Goal: Complete application form: Complete application form

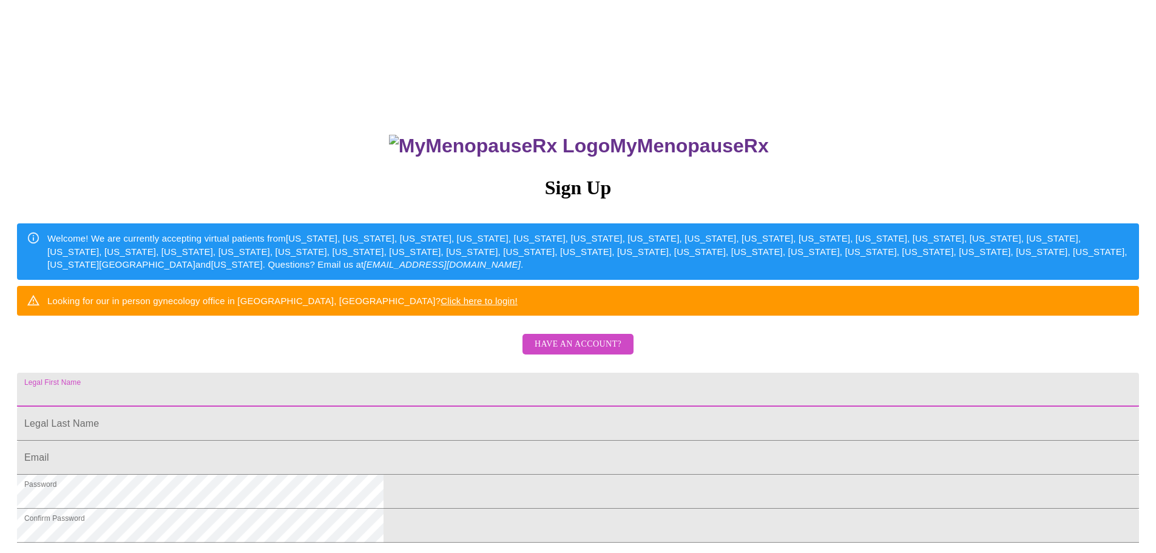
click at [508, 406] on input "Legal First Name" at bounding box center [578, 389] width 1122 height 34
click at [581, 352] on span "Have an account?" at bounding box center [577, 344] width 87 height 15
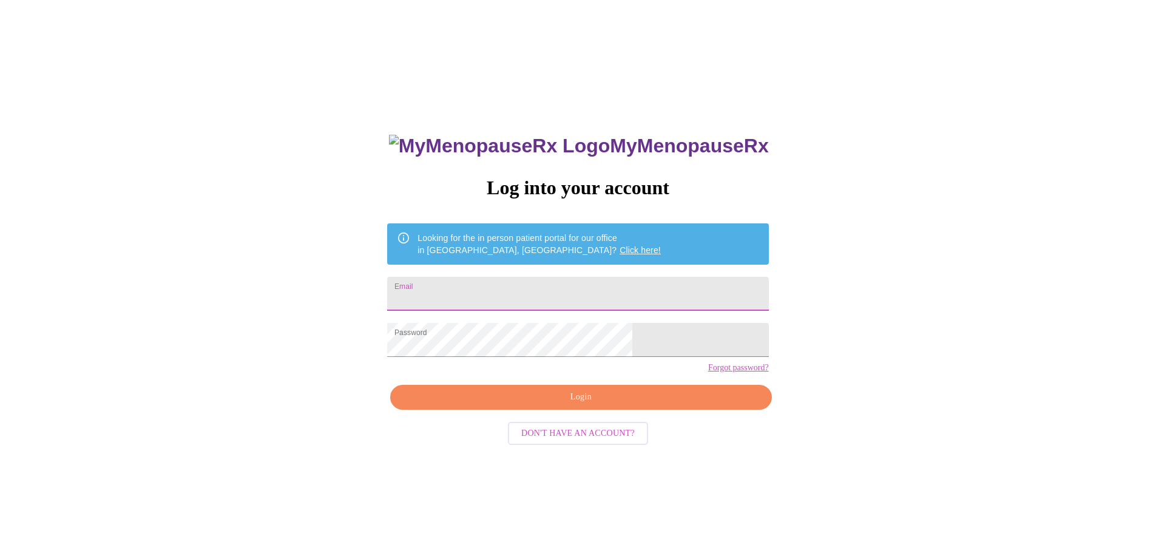
click at [552, 288] on input "Email" at bounding box center [577, 294] width 381 height 34
click at [506, 298] on input "Email" at bounding box center [577, 294] width 381 height 34
type input "[EMAIL_ADDRESS][DOMAIN_NAME]"
click at [752, 385] on div "MyMenopauseRx Log into your account Looking for the in person patient portal fo…" at bounding box center [578, 336] width 1146 height 663
click at [573, 405] on span "Login" at bounding box center [580, 396] width 353 height 15
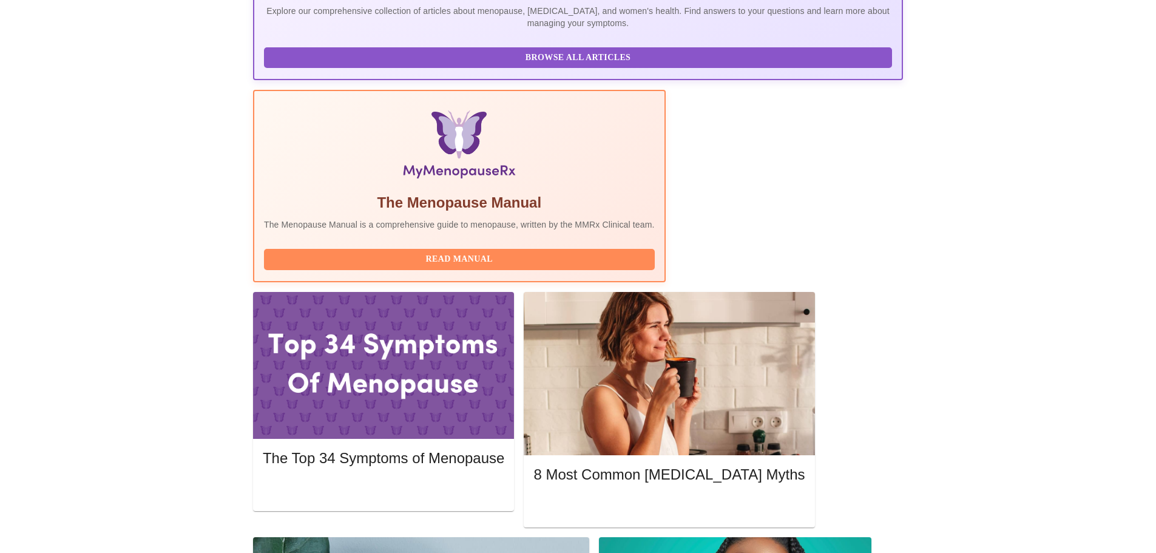
scroll to position [303, 0]
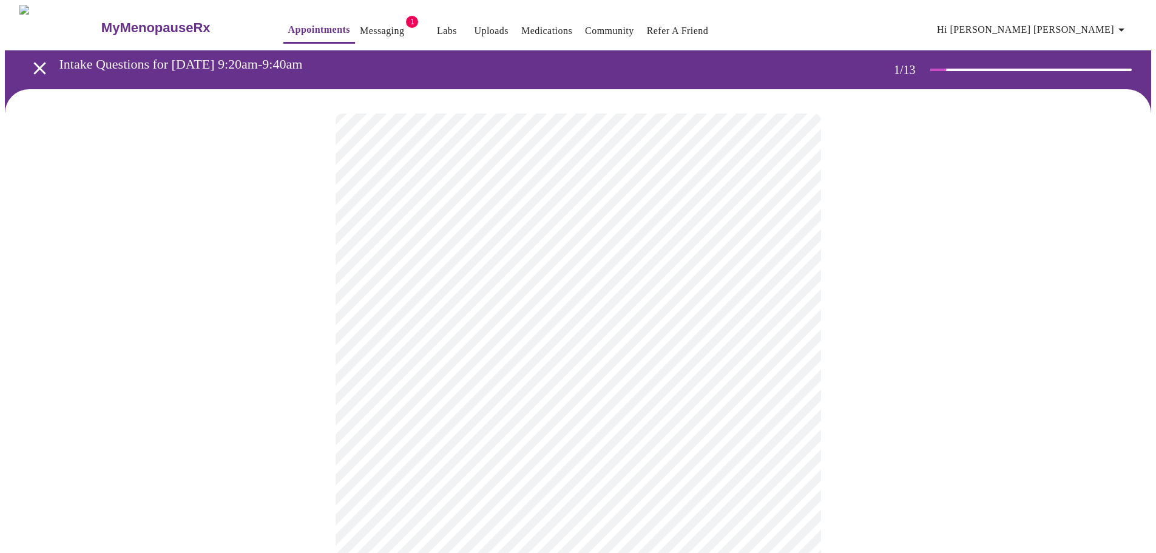
click at [781, 267] on body "MyMenopauseRx Appointments Messaging 1 Labs Uploads Medications Community Refer…" at bounding box center [578, 559] width 1146 height 1108
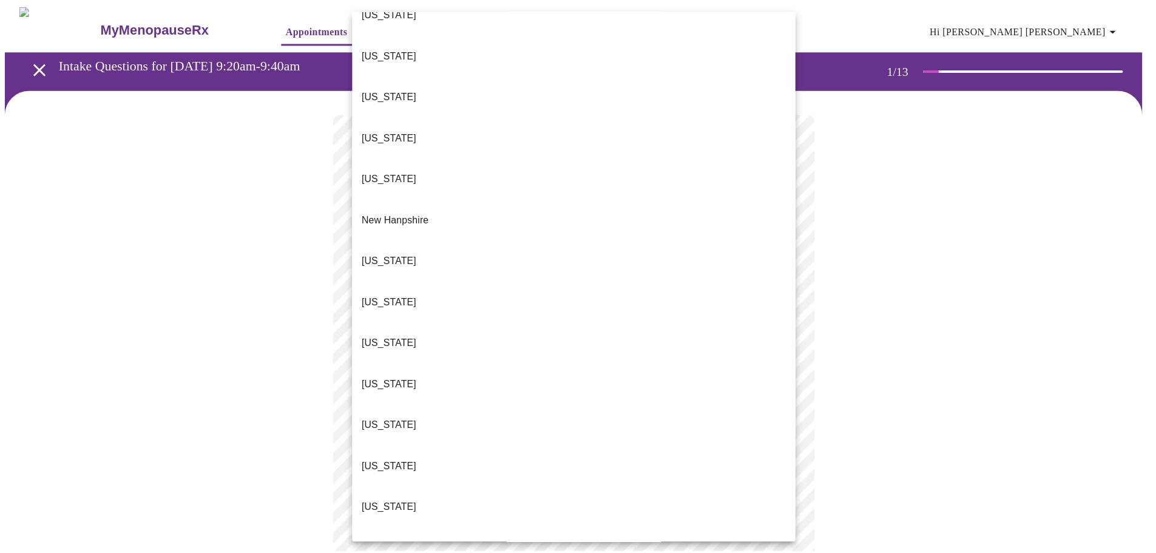
scroll to position [1054, 0]
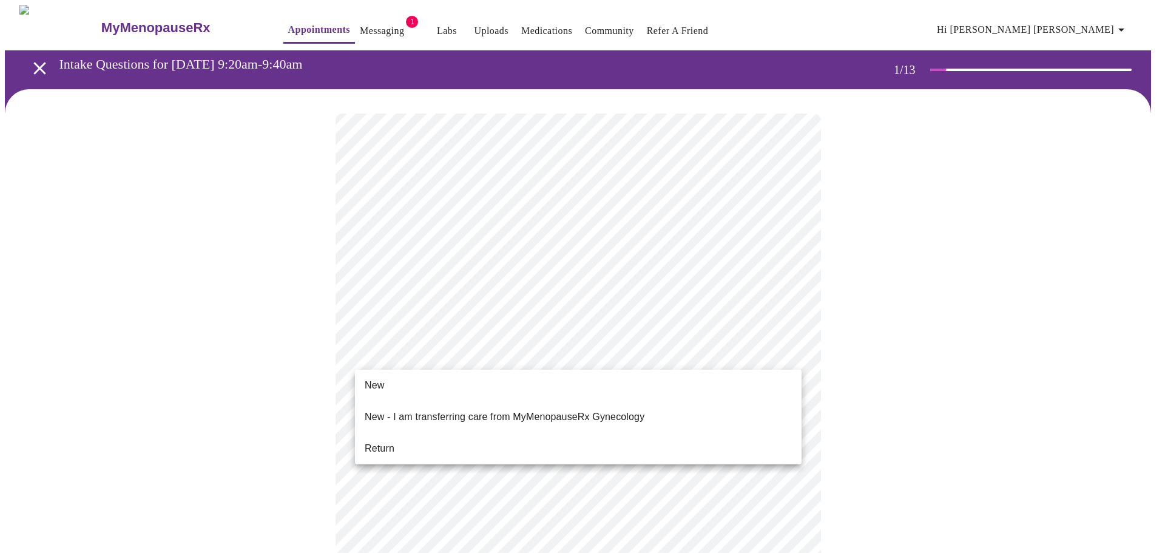
click at [789, 357] on body "MyMenopauseRx Appointments Messaging 1 Labs Uploads Medications Community Refer…" at bounding box center [582, 555] width 1155 height 1101
click at [434, 446] on li "Return" at bounding box center [578, 448] width 446 height 22
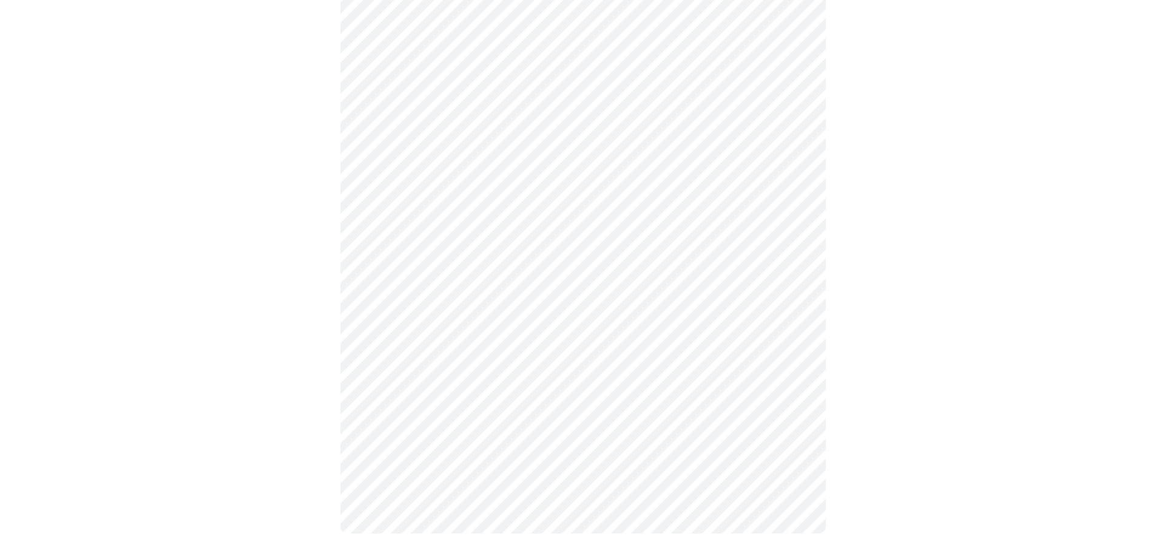
scroll to position [0, 0]
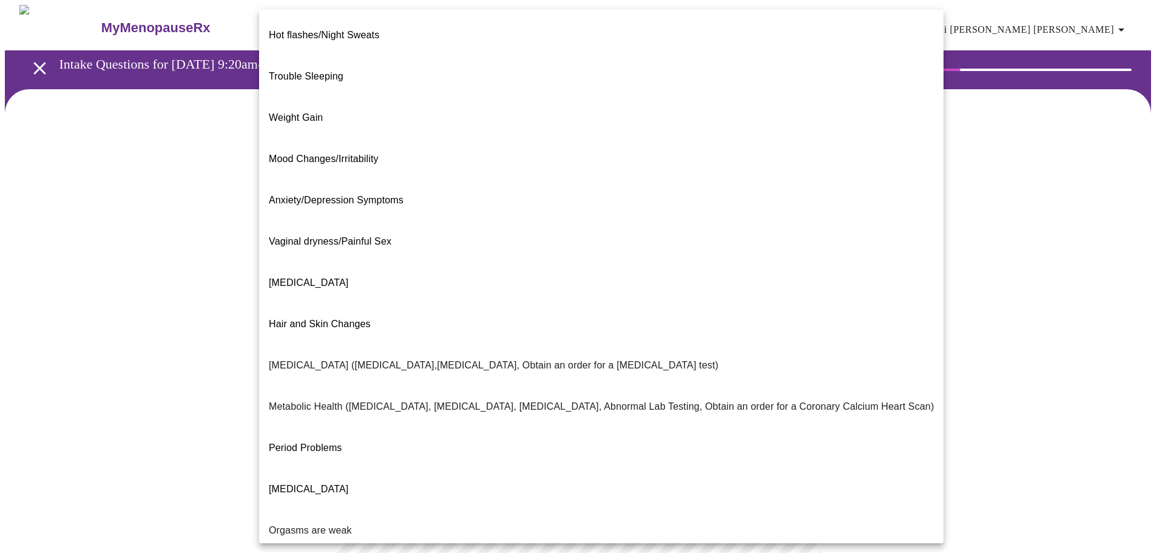
click at [790, 252] on body "MyMenopauseRx Appointments Messaging 1 Labs Uploads Medications Community Refer…" at bounding box center [582, 369] width 1155 height 729
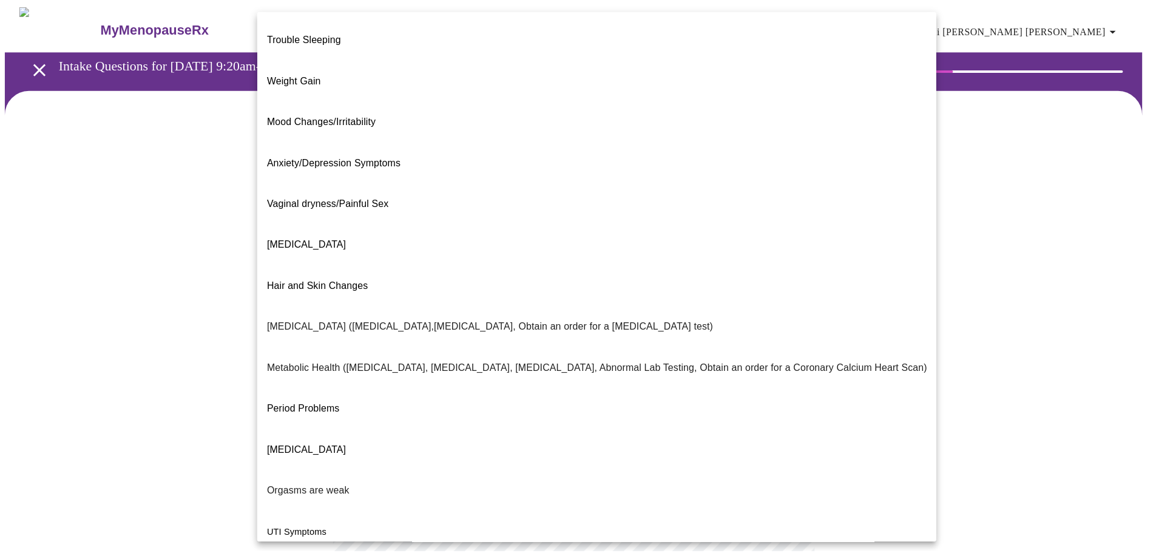
scroll to position [76, 0]
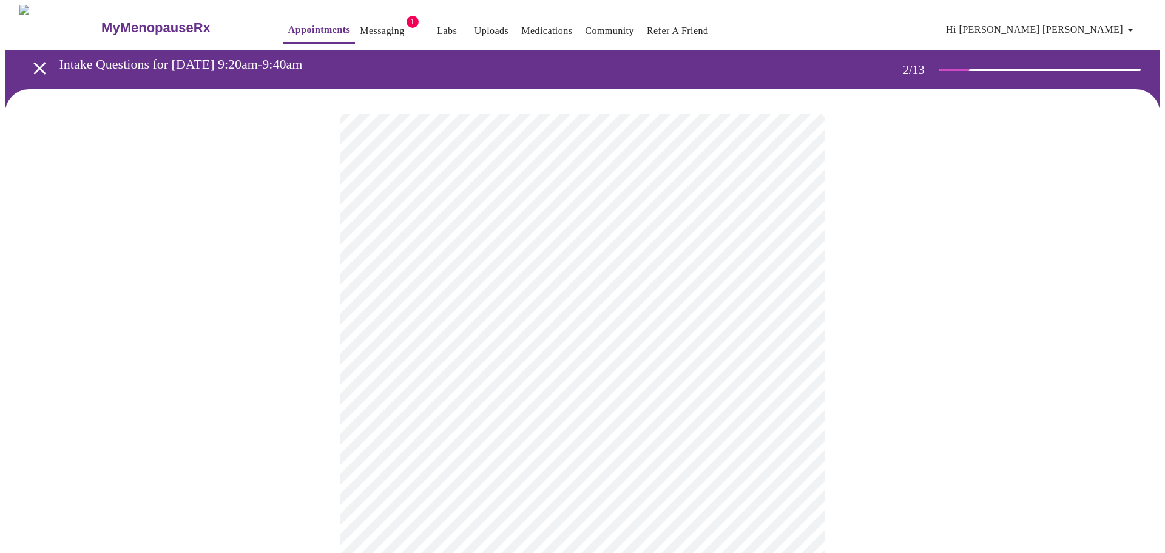
click at [782, 374] on body "MyMenopauseRx Appointments Messaging 1 Labs Uploads Medications Community Refer…" at bounding box center [582, 366] width 1155 height 722
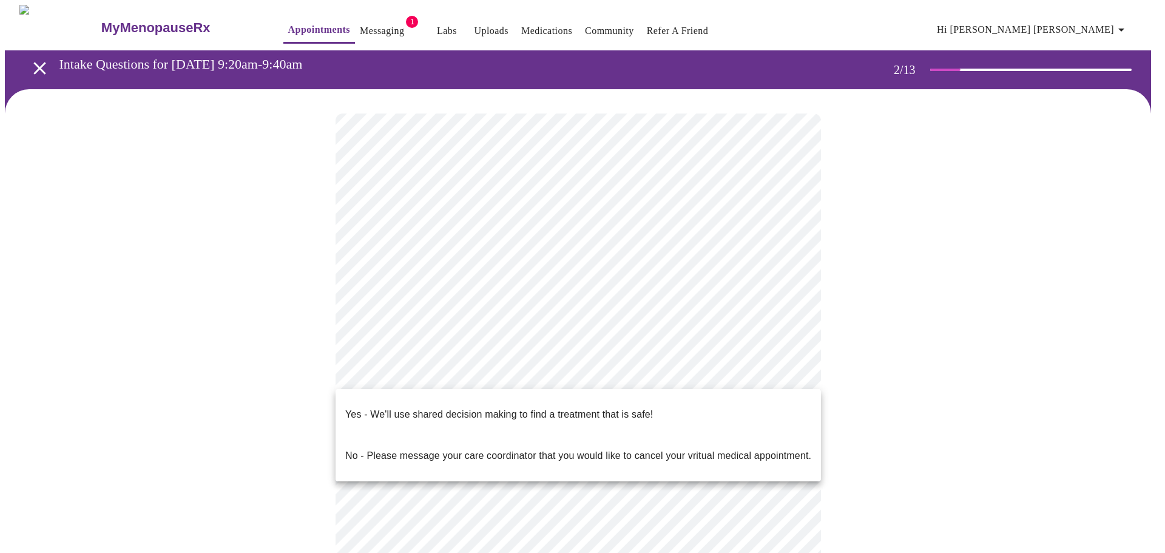
click at [473, 407] on p "Yes - We'll use shared decision making to find a treatment that is safe!" at bounding box center [499, 414] width 308 height 15
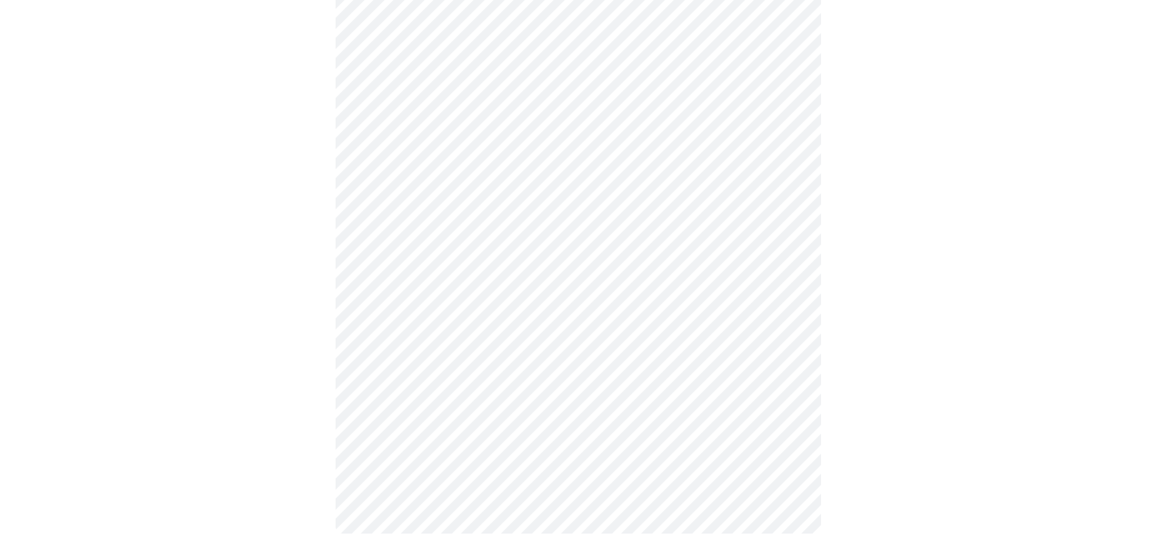
scroll to position [0, 0]
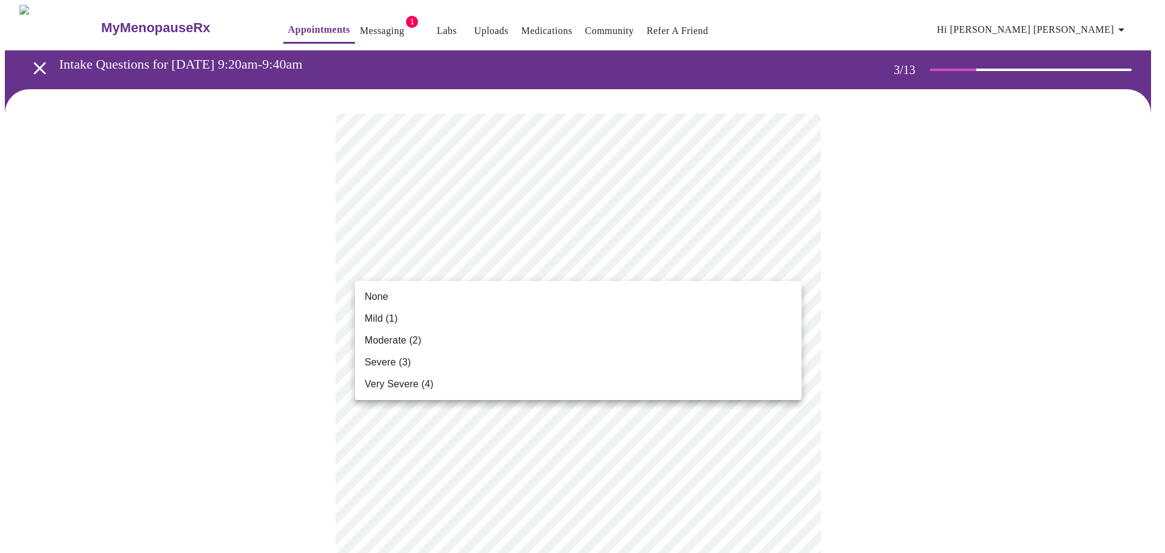
click at [401, 319] on li "Mild (1)" at bounding box center [578, 319] width 446 height 22
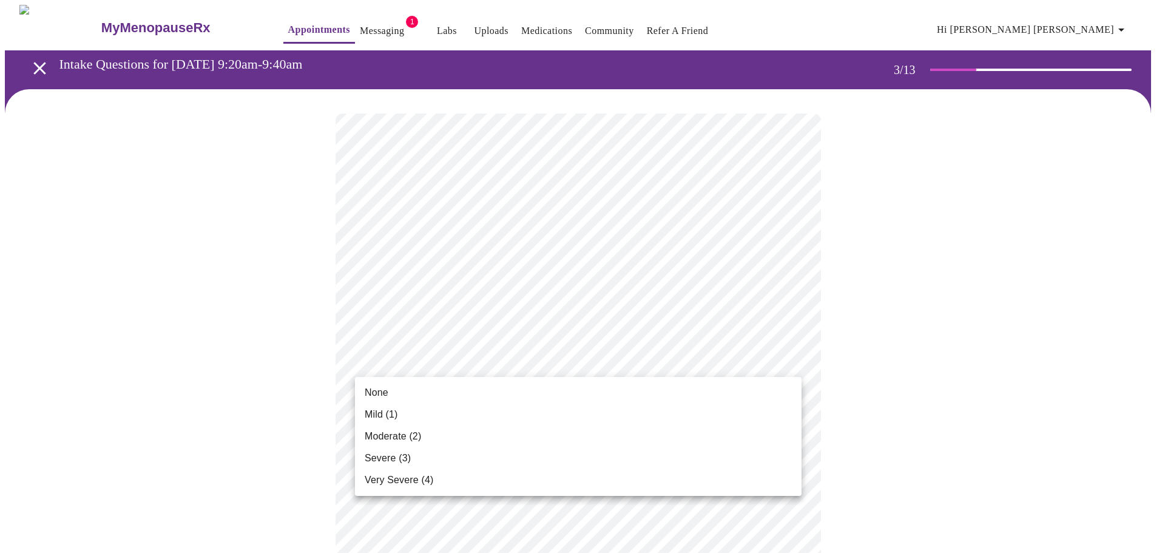
click at [457, 397] on li "None" at bounding box center [578, 393] width 446 height 22
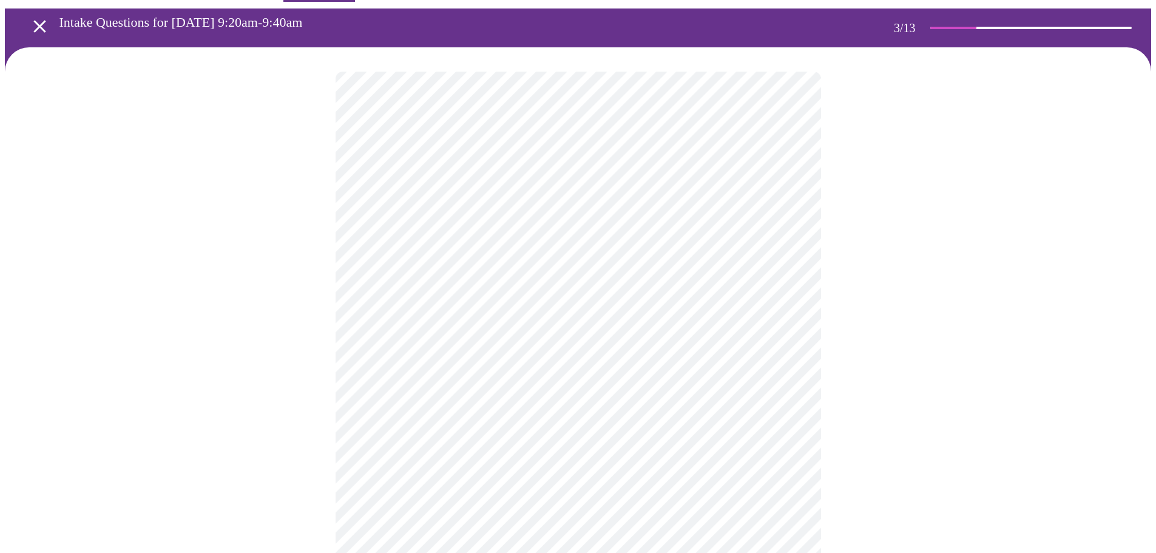
scroll to position [61, 0]
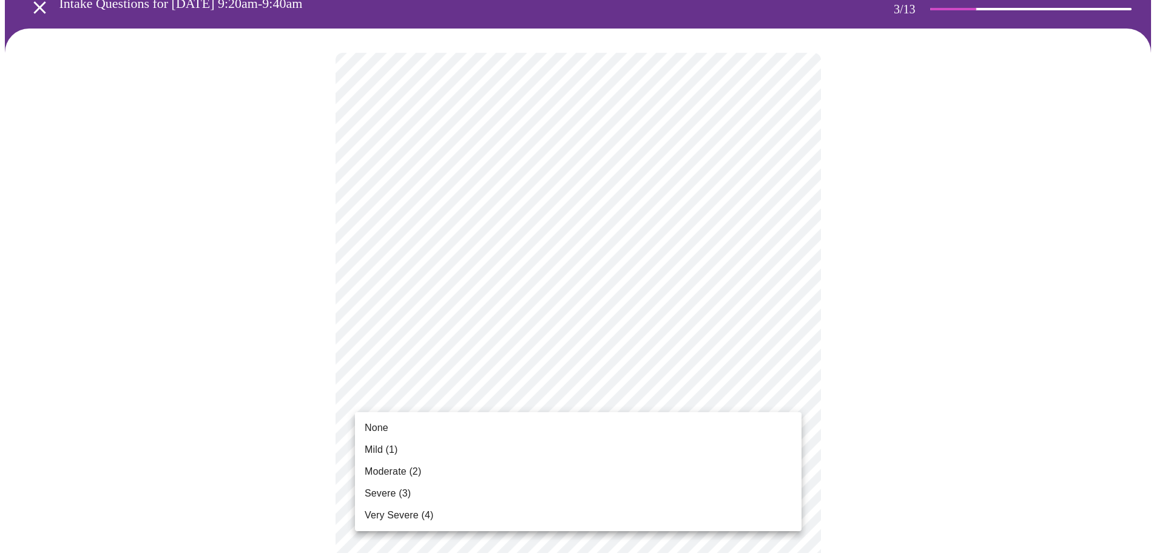
click at [433, 474] on li "Moderate (2)" at bounding box center [578, 471] width 446 height 22
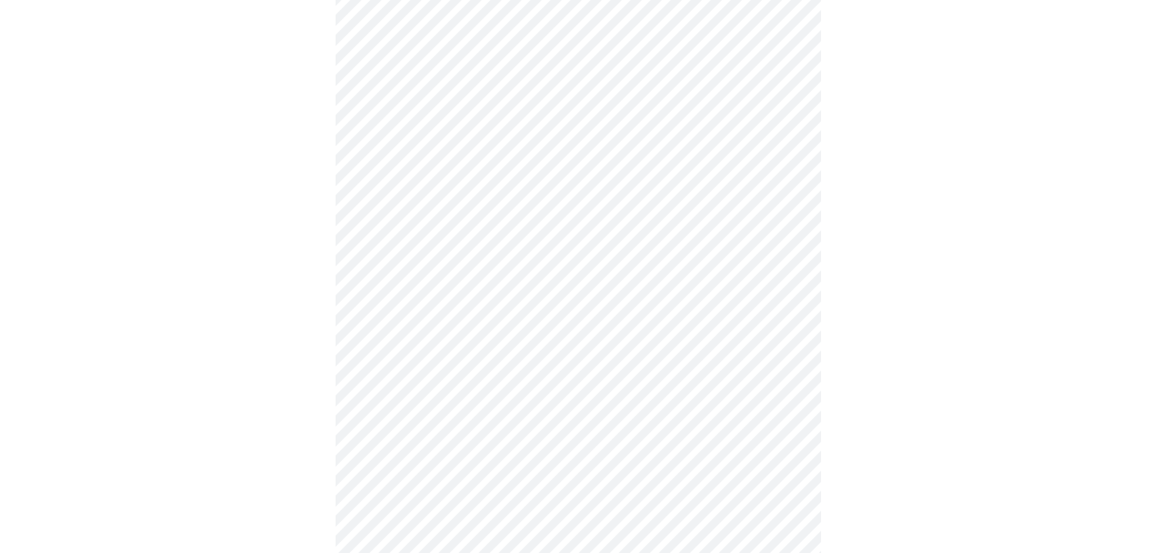
scroll to position [182, 0]
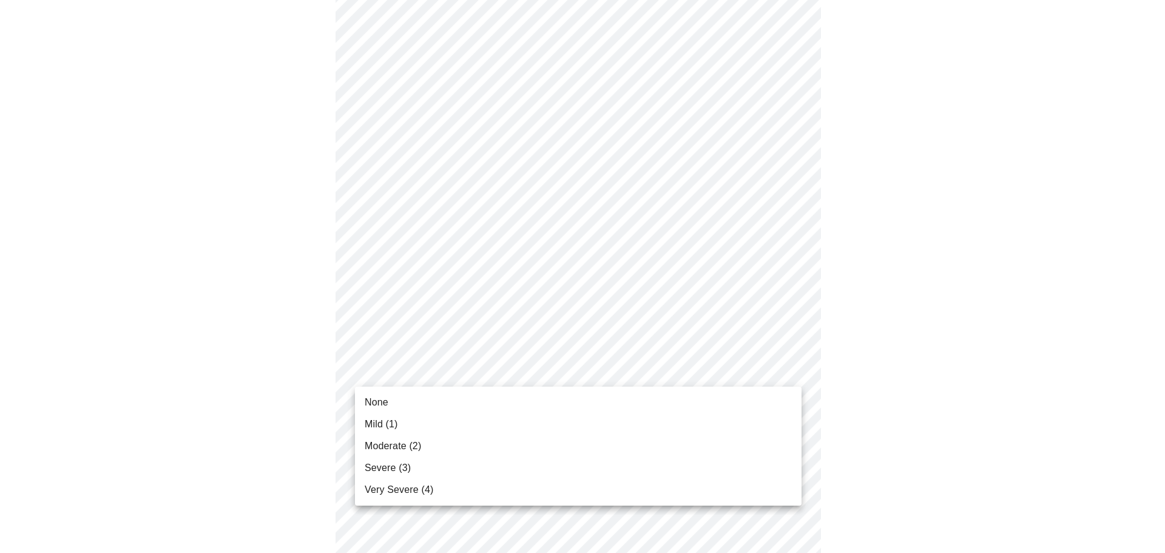
click at [439, 396] on li "None" at bounding box center [578, 402] width 446 height 22
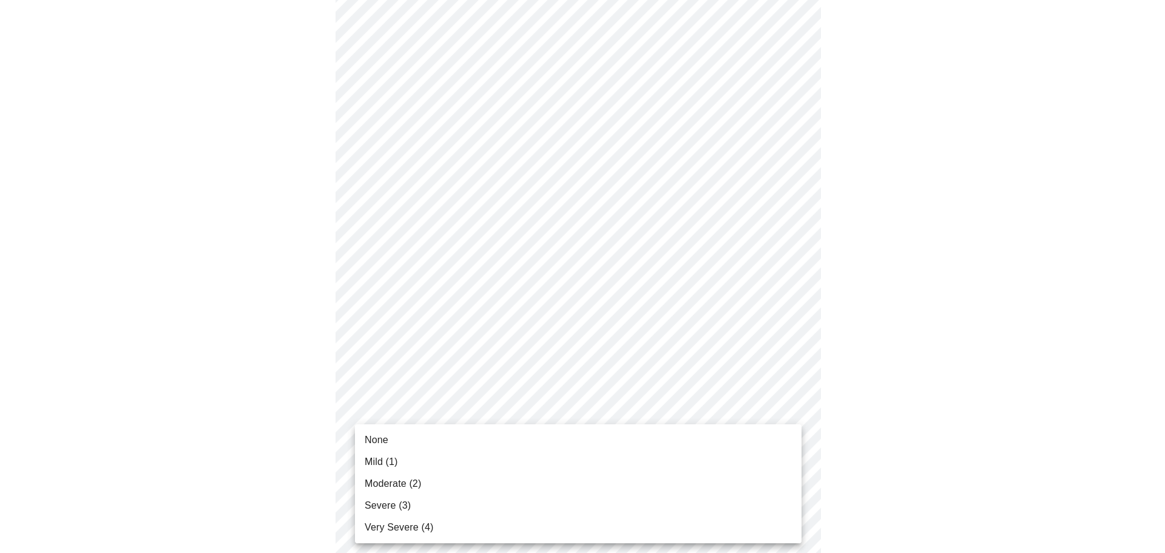
click at [383, 462] on span "Mild (1)" at bounding box center [381, 461] width 33 height 15
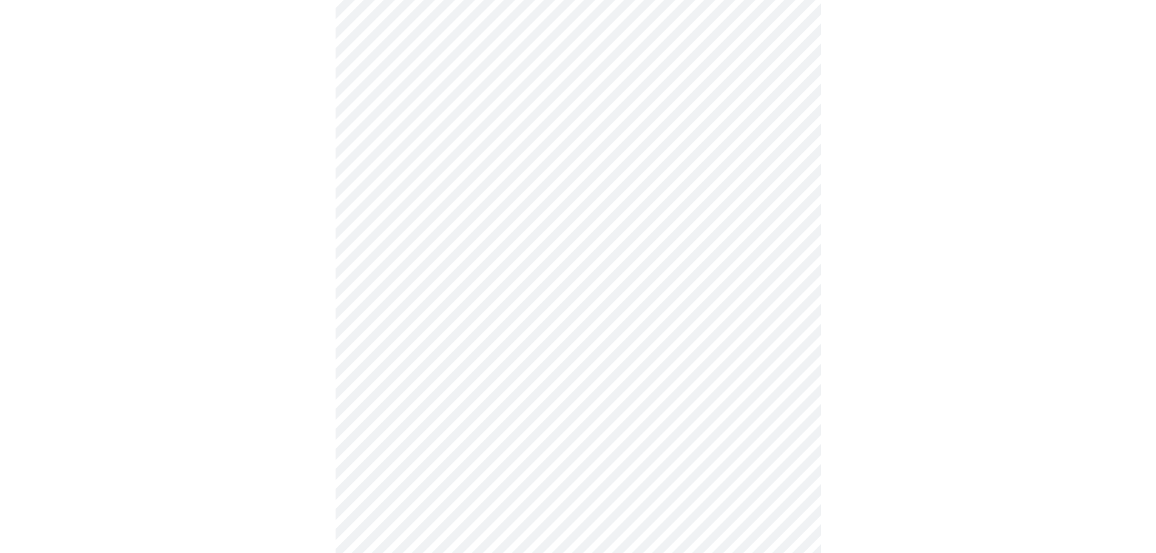
scroll to position [303, 0]
click at [789, 410] on body "MyMenopauseRx Appointments Messaging 1 Labs Uploads Medications Community Refer…" at bounding box center [578, 466] width 1146 height 1529
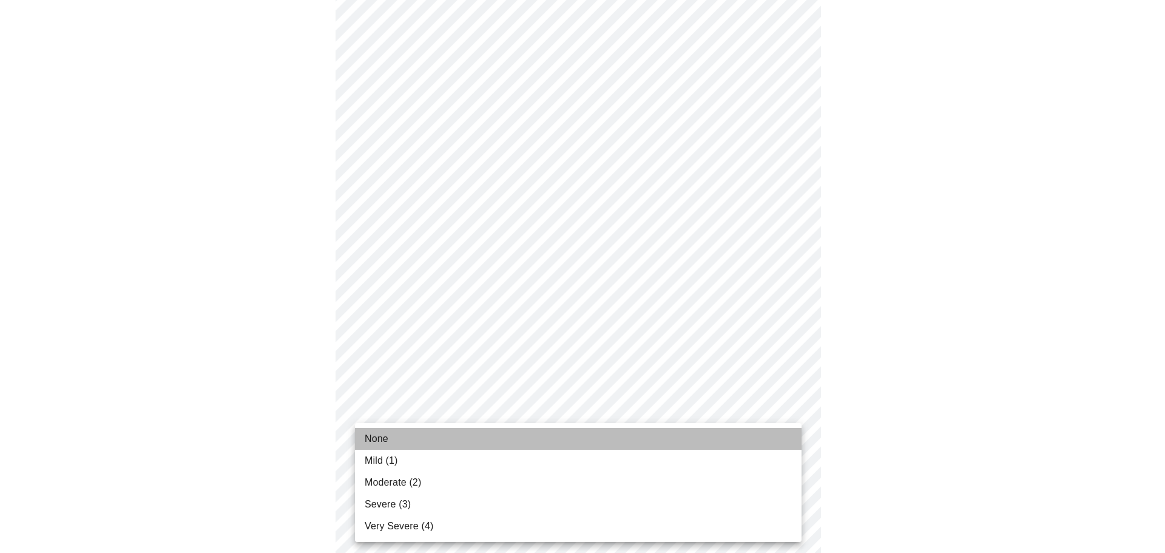
click at [389, 440] on li "None" at bounding box center [578, 439] width 446 height 22
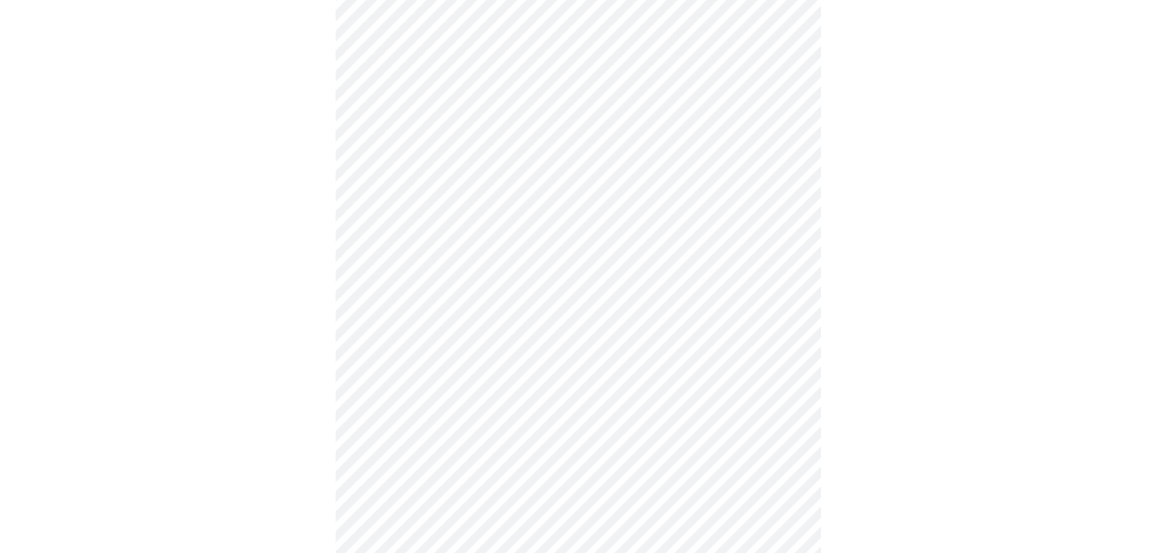
scroll to position [364, 0]
click at [790, 442] on body "MyMenopauseRx Appointments Messaging 1 Labs Uploads Medications Community Refer…" at bounding box center [578, 397] width 1146 height 1512
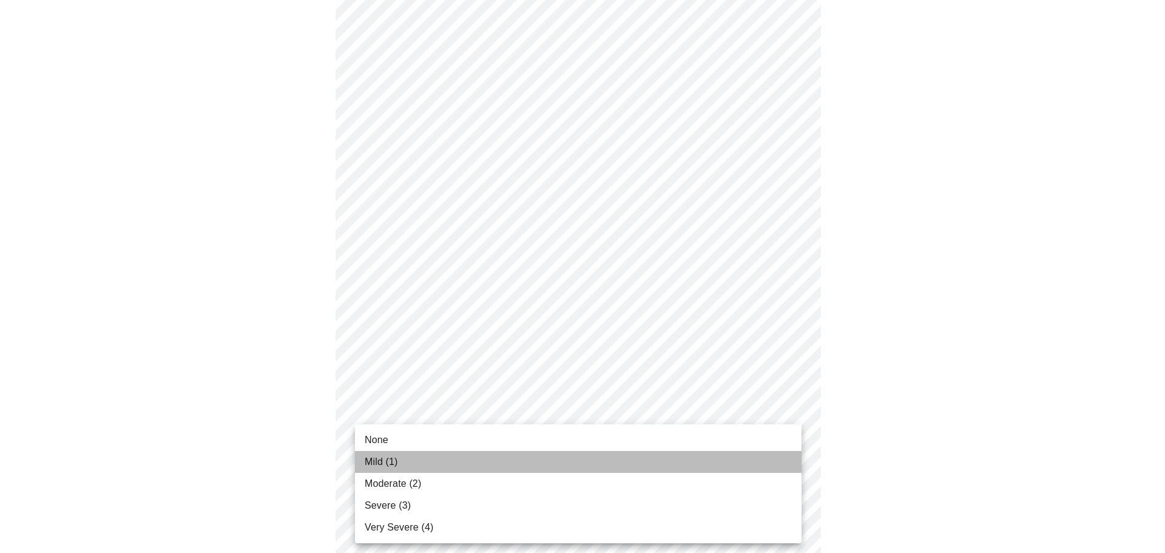
click at [400, 456] on li "Mild (1)" at bounding box center [578, 462] width 446 height 22
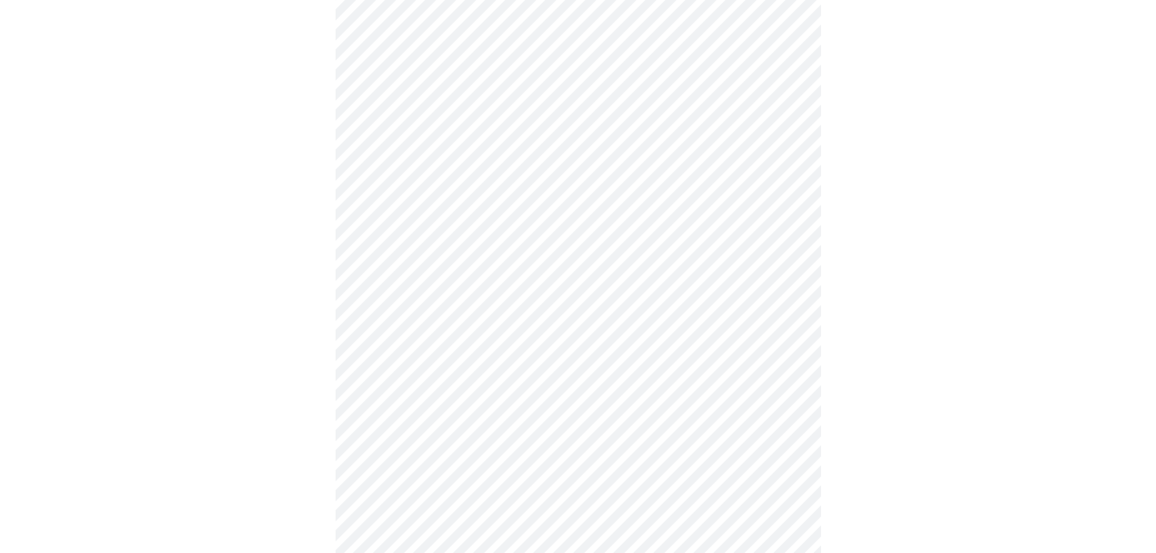
scroll to position [546, 0]
click at [789, 355] on body "MyMenopauseRx Appointments Messaging 1 Labs Uploads Medications Community Refer…" at bounding box center [582, 206] width 1155 height 1495
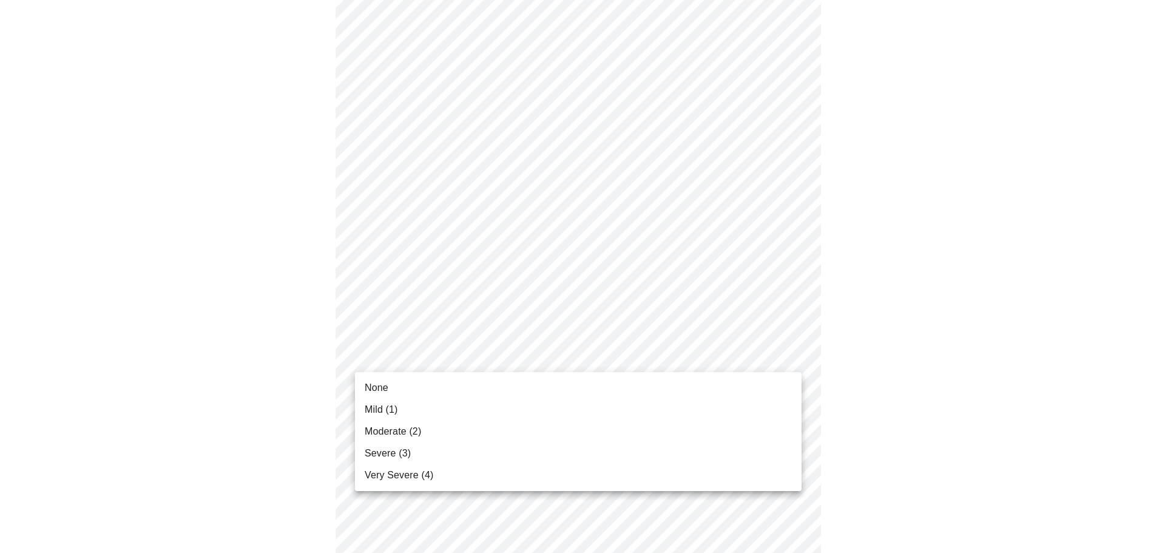
click at [424, 428] on li "Moderate (2)" at bounding box center [578, 431] width 446 height 22
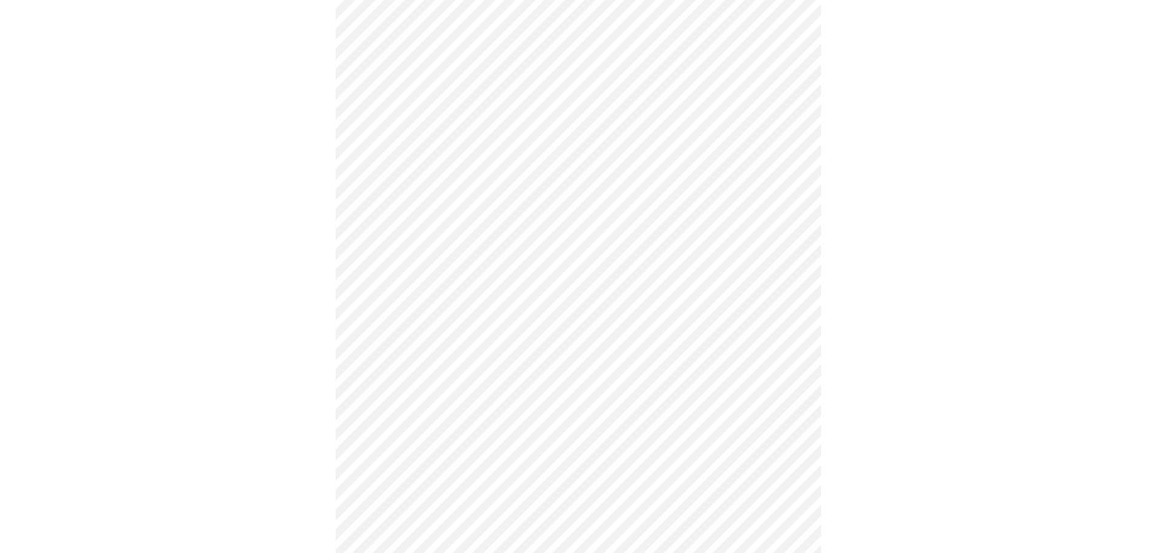
scroll to position [607, 0]
click at [787, 393] on body "MyMenopauseRx Appointments Messaging 1 Labs Uploads Medications Community Refer…" at bounding box center [578, 137] width 1146 height 1478
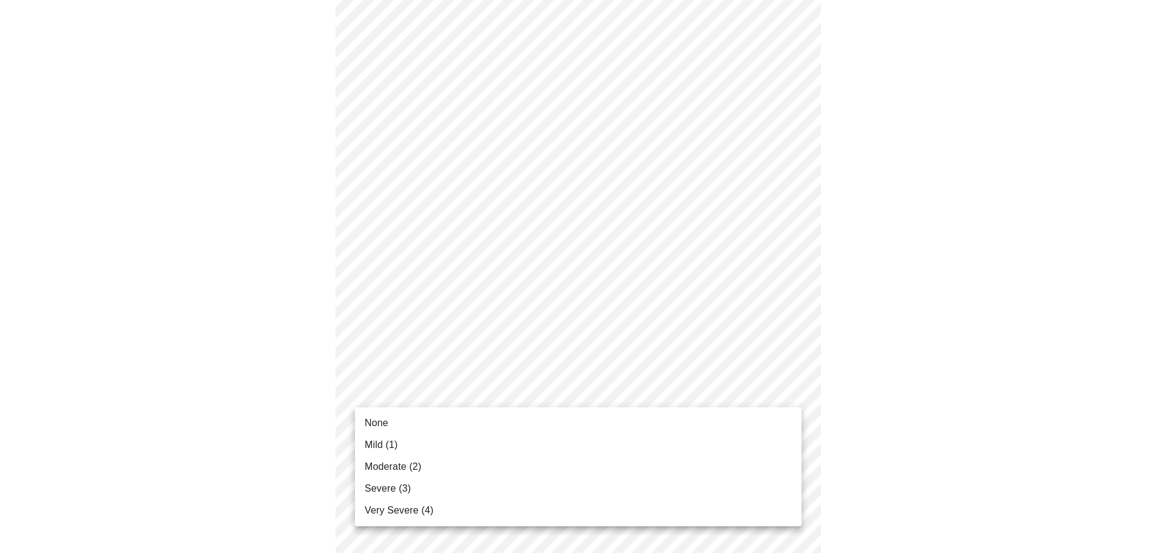
click at [413, 421] on li "None" at bounding box center [578, 423] width 446 height 22
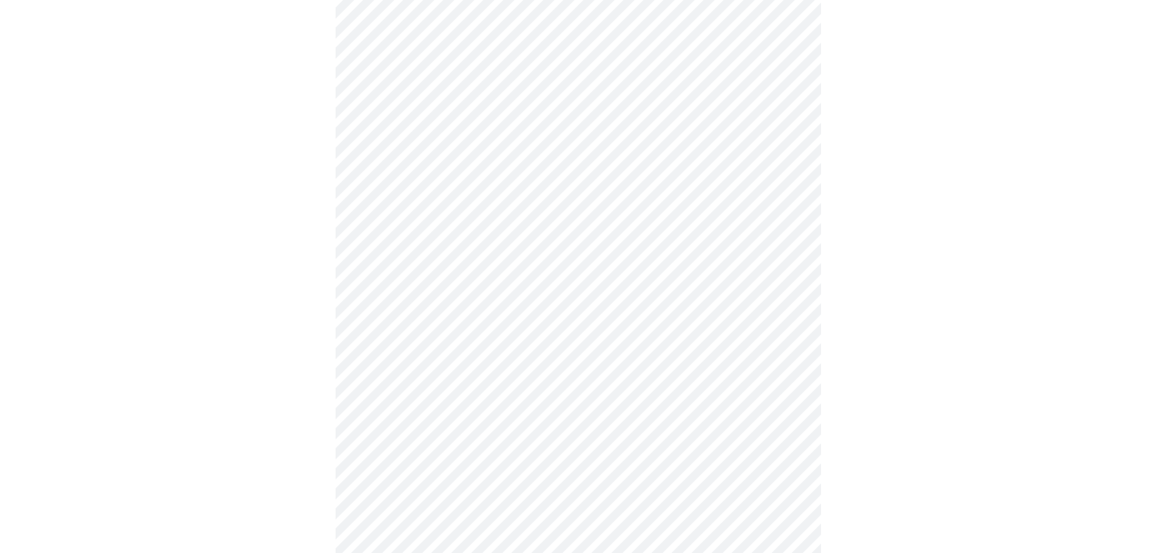
scroll to position [728, 0]
click at [794, 366] on body "MyMenopauseRx Appointments Messaging 1 Labs Uploads Medications Community Refer…" at bounding box center [578, 7] width 1146 height 1461
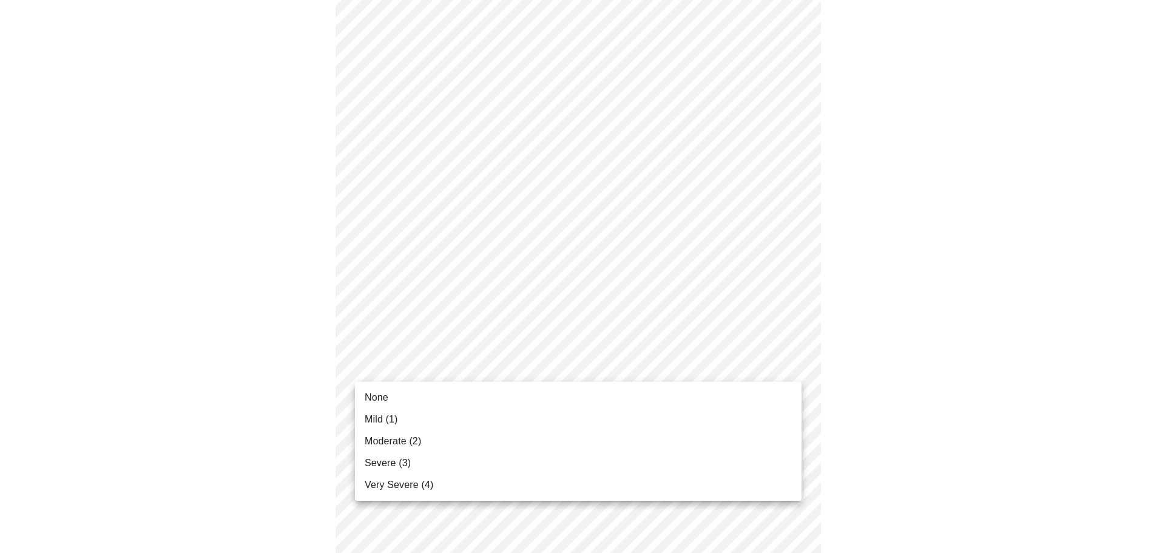
click at [423, 446] on li "Moderate (2)" at bounding box center [578, 441] width 446 height 22
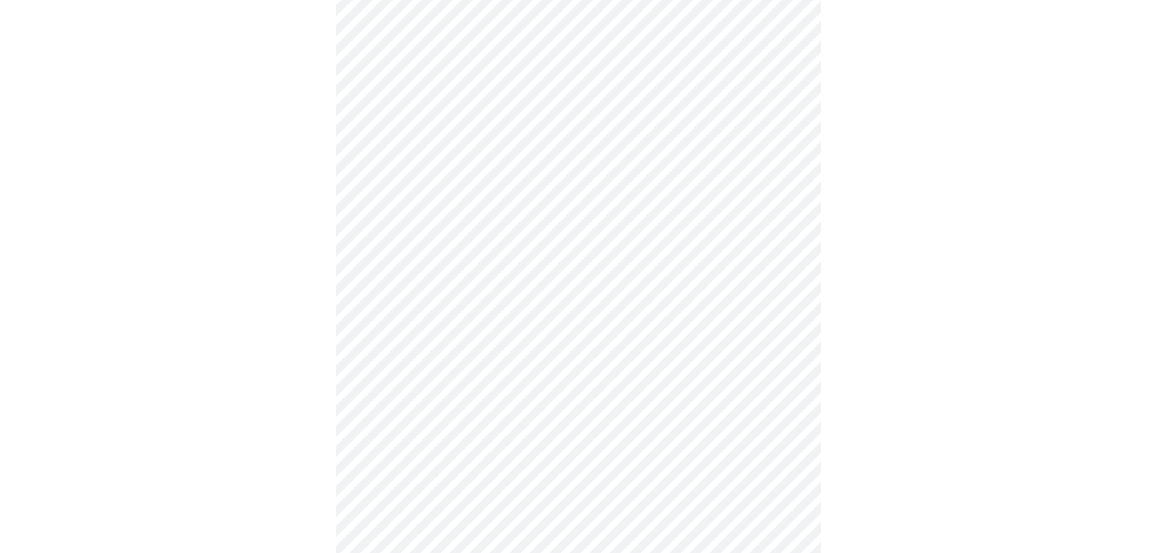
scroll to position [789, 0]
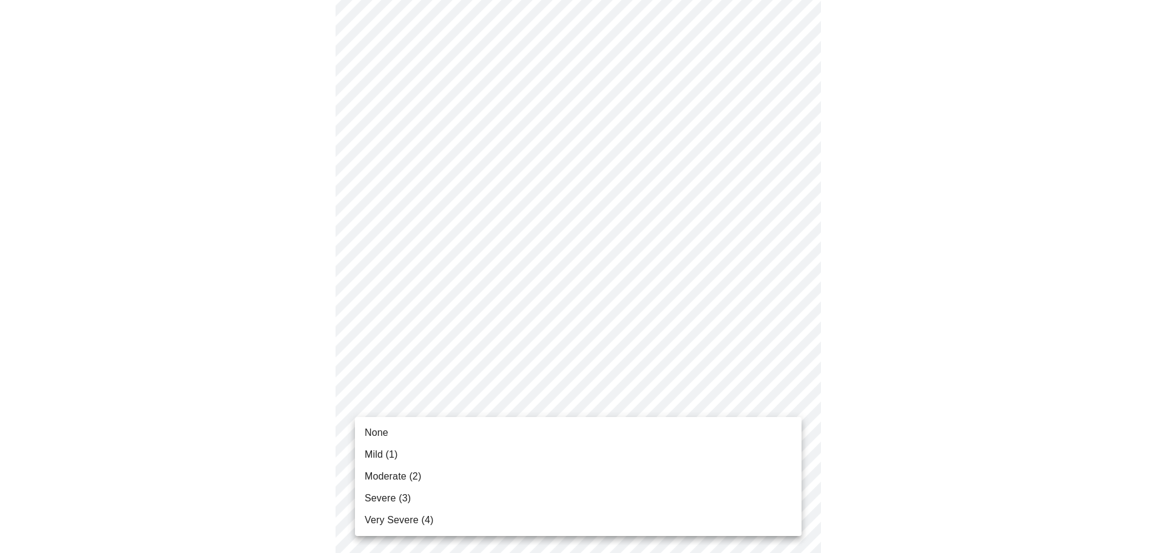
click at [402, 453] on li "Mild (1)" at bounding box center [578, 454] width 446 height 22
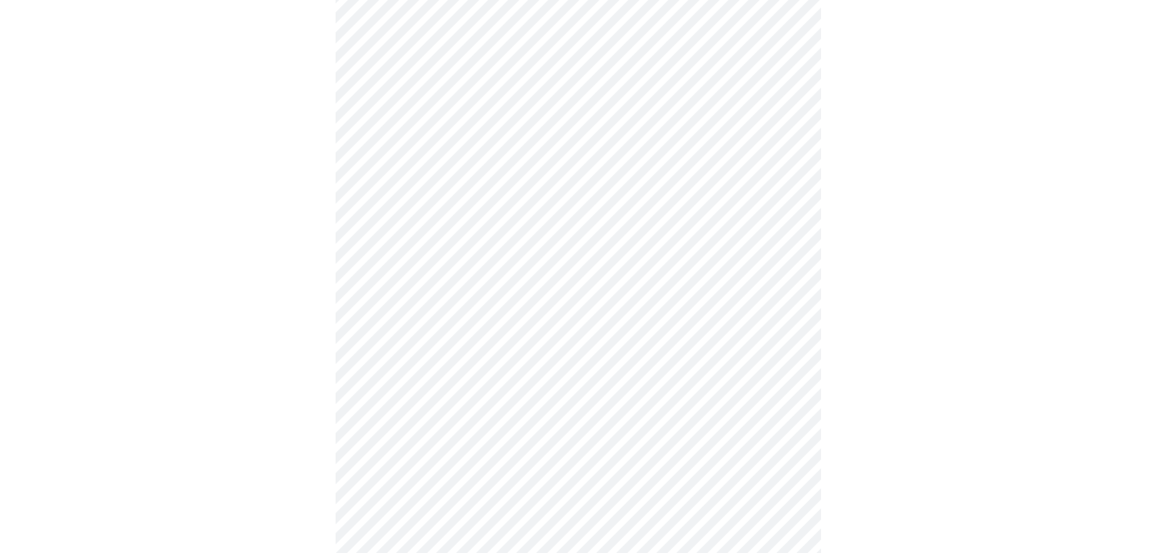
scroll to position [425, 0]
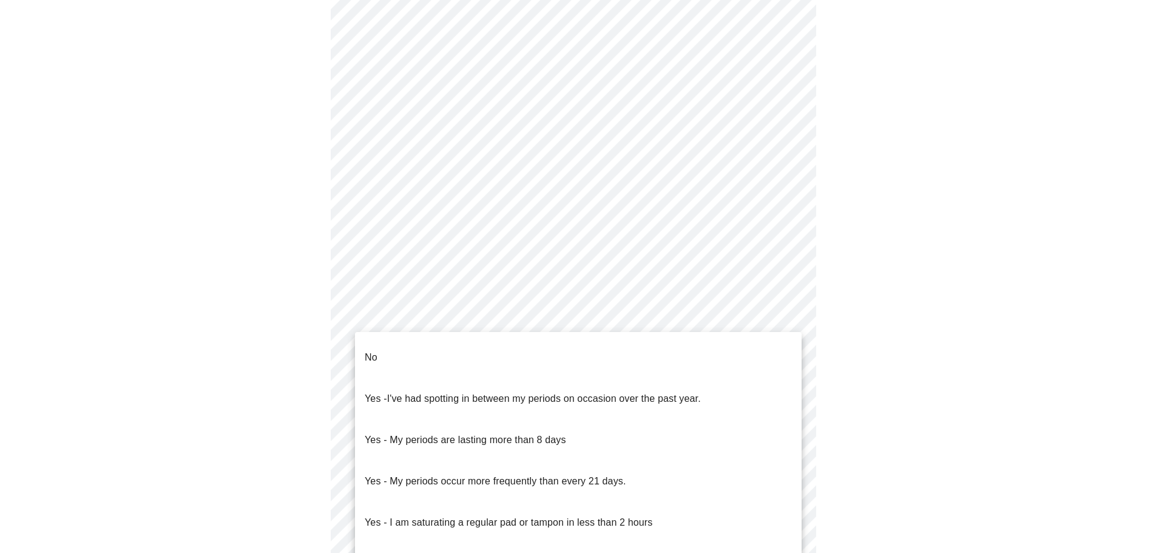
click at [795, 318] on body "MyMenopauseRx Appointments Messaging 1 Labs Uploads Medications Community Refer…" at bounding box center [578, 179] width 1146 height 1198
click at [455, 353] on li "No" at bounding box center [578, 357] width 446 height 41
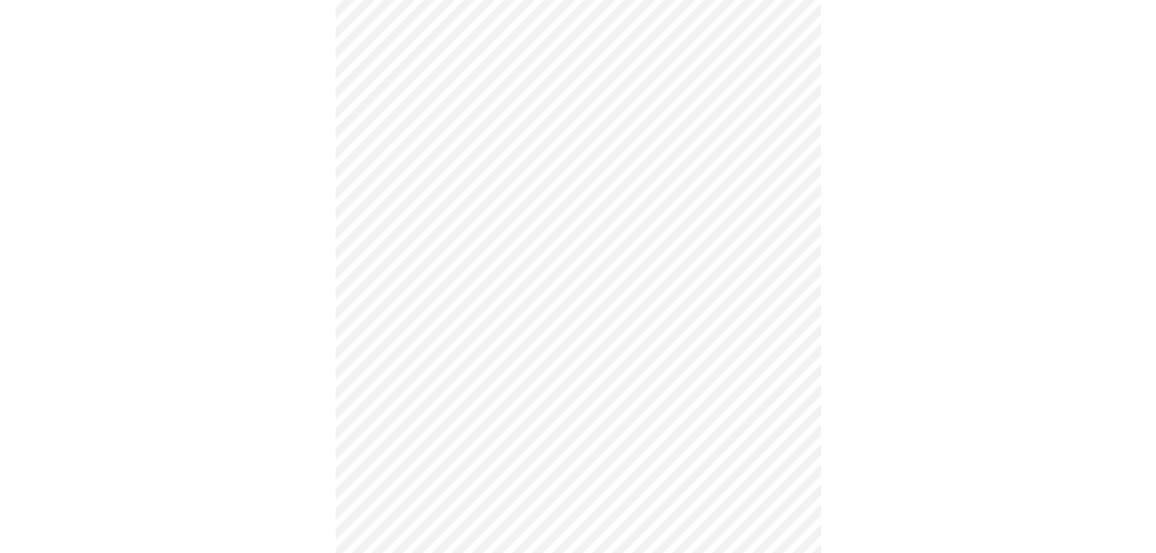
scroll to position [485, 0]
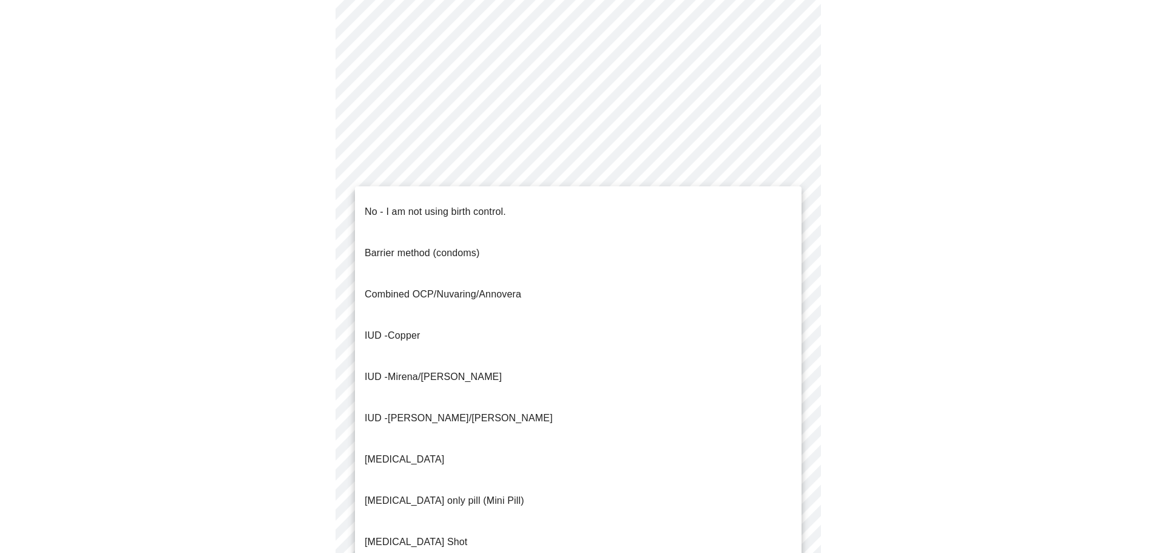
click at [789, 346] on body "MyMenopauseRx Appointments Messaging 1 Labs Uploads Medications Community Refer…" at bounding box center [582, 115] width 1155 height 1190
click at [482, 287] on p "Combined OCP/Nuvaring/Annovera" at bounding box center [443, 294] width 157 height 15
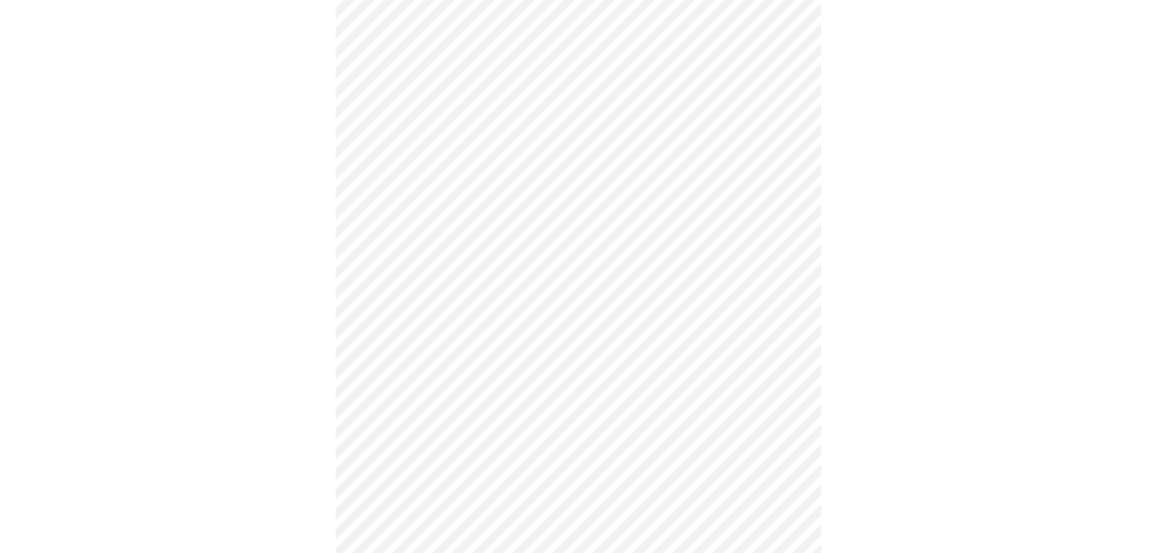
scroll to position [607, 0]
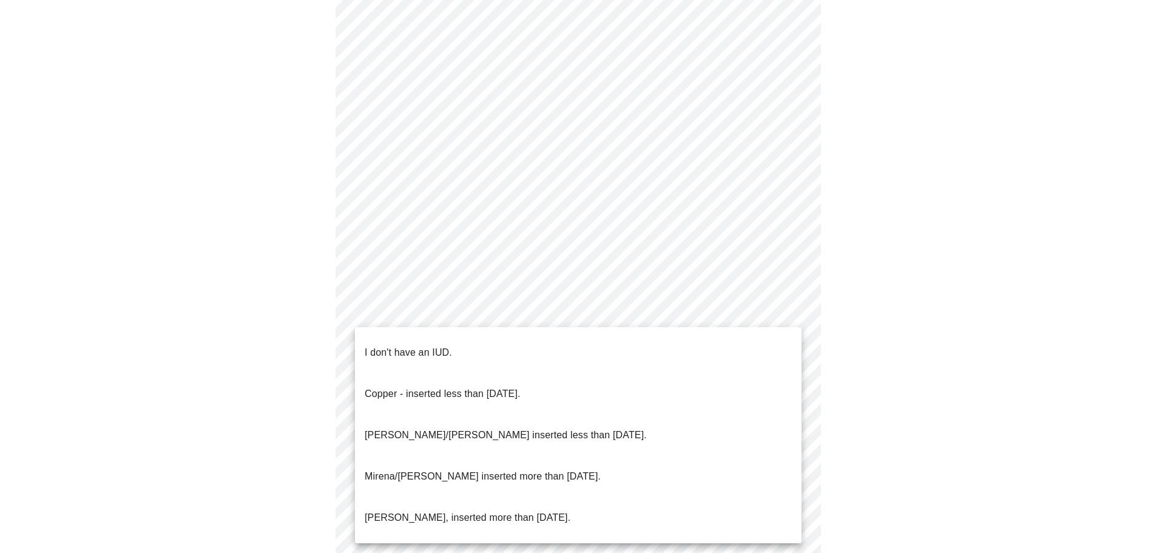
click at [443, 345] on p "I don't have an IUD." at bounding box center [408, 352] width 87 height 15
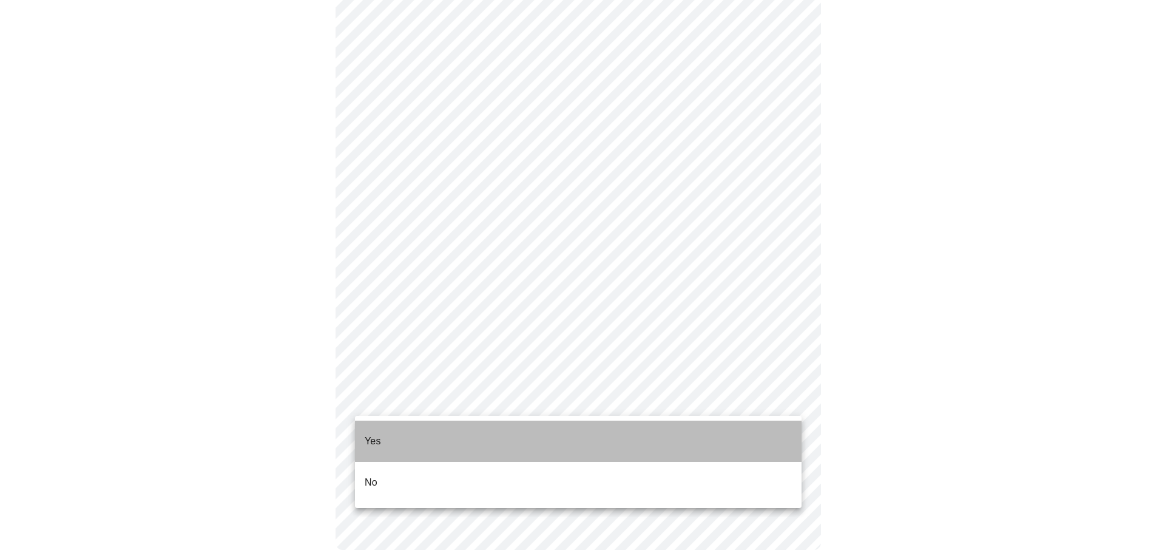
click at [530, 430] on li "Yes" at bounding box center [578, 440] width 446 height 41
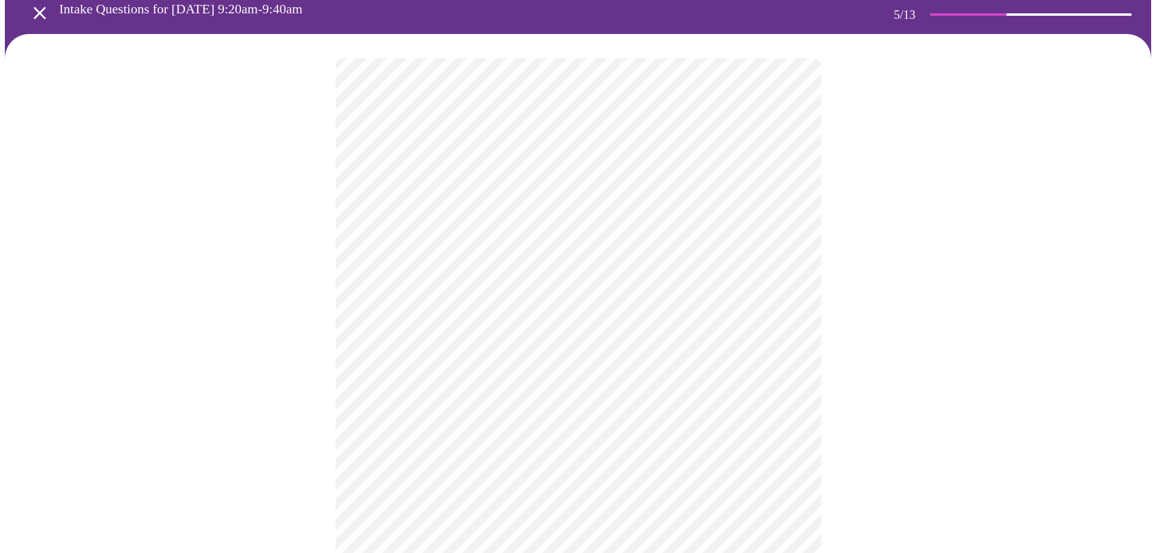
scroll to position [121, 0]
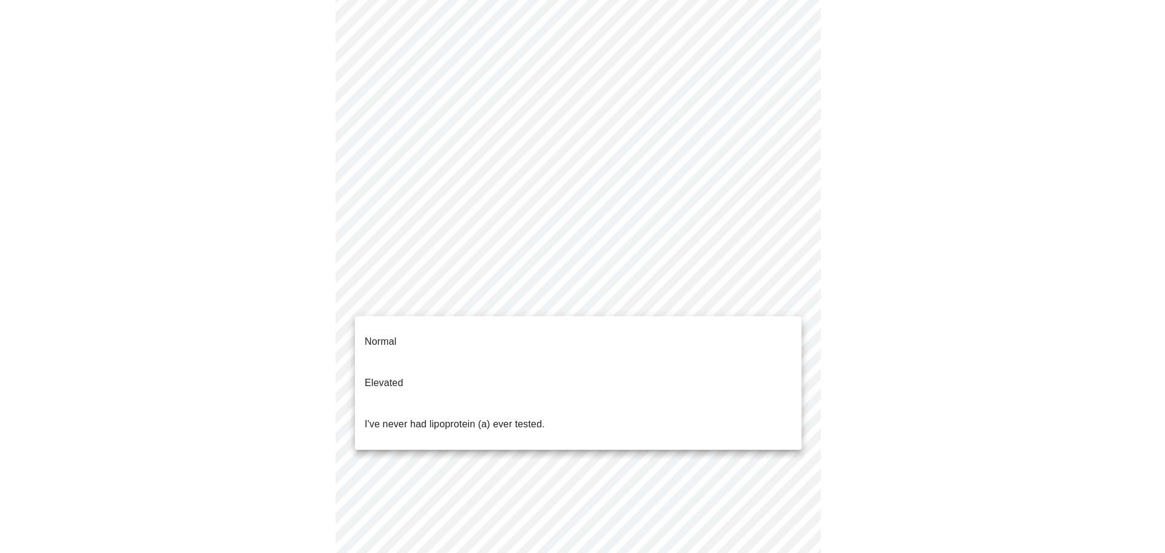
click at [789, 299] on body "MyMenopauseRx Appointments Messaging 1 Labs Uploads Medications Community Refer…" at bounding box center [582, 332] width 1155 height 897
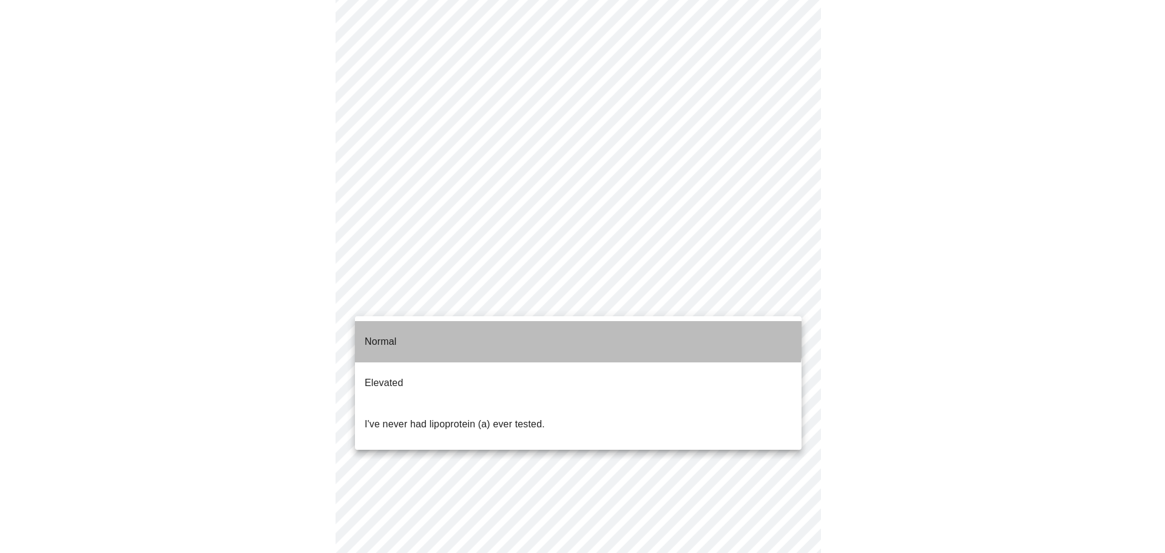
click at [527, 331] on li "Normal" at bounding box center [578, 341] width 446 height 41
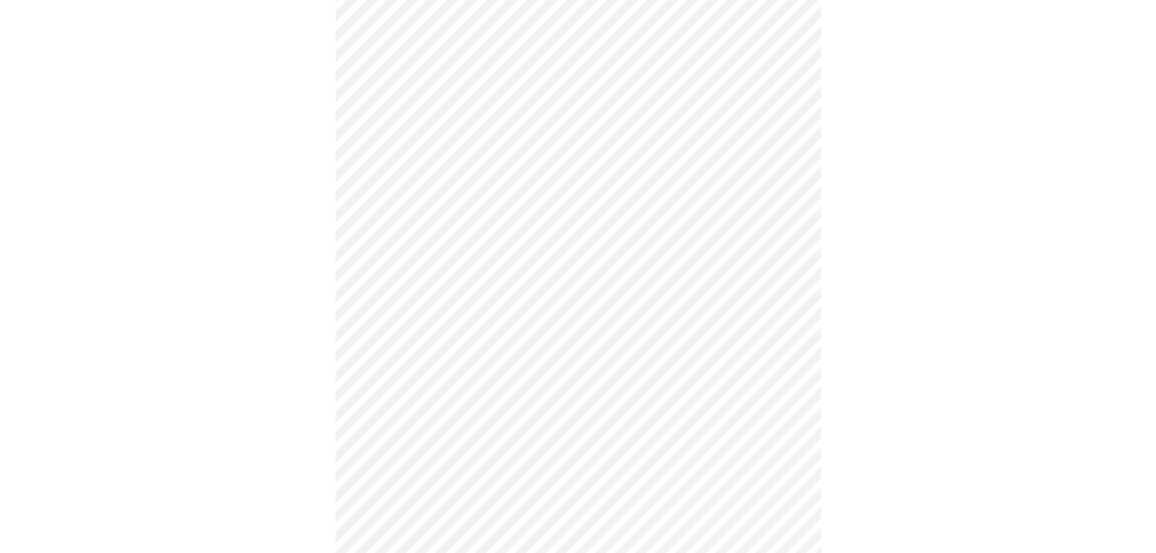
scroll to position [3033, 0]
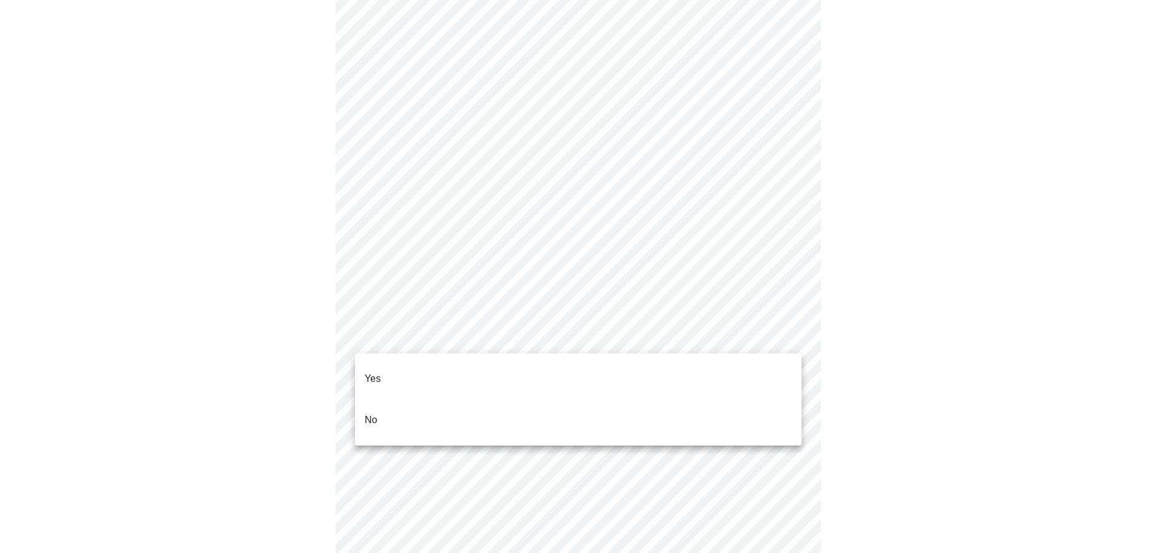
click at [398, 402] on li "No" at bounding box center [578, 419] width 446 height 41
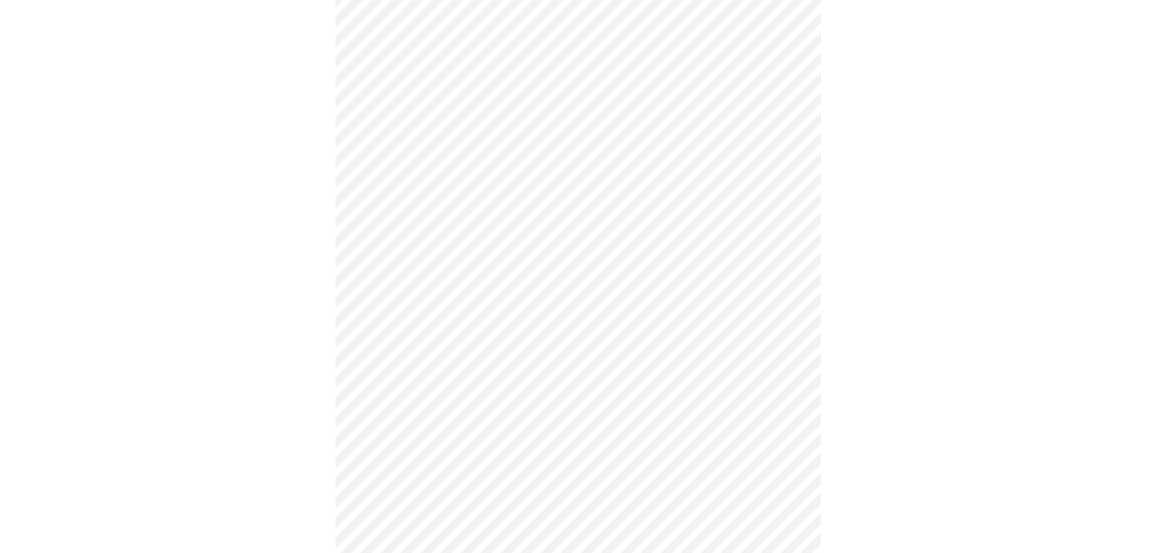
scroll to position [474, 0]
